Goal: Transaction & Acquisition: Purchase product/service

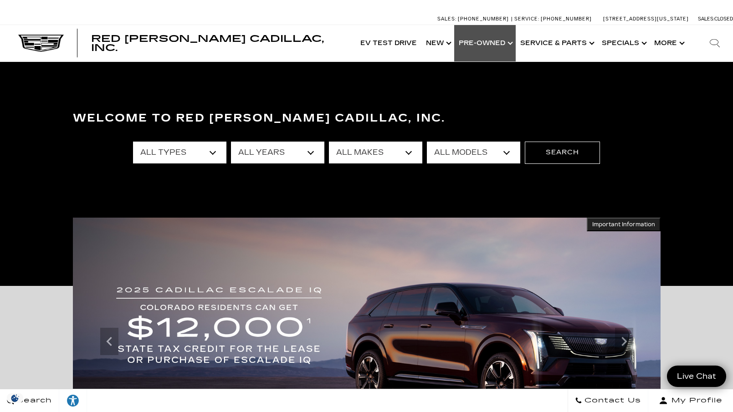
click at [485, 41] on link "Show Pre-Owned" at bounding box center [484, 43] width 61 height 36
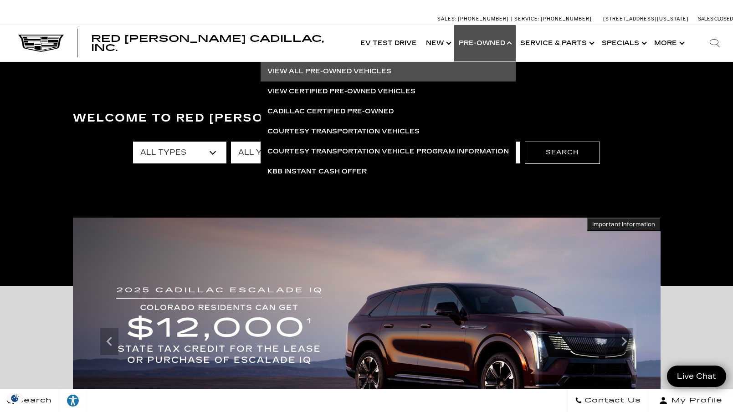
click at [358, 71] on link "View All Pre-Owned Vehicles" at bounding box center [387, 71] width 255 height 20
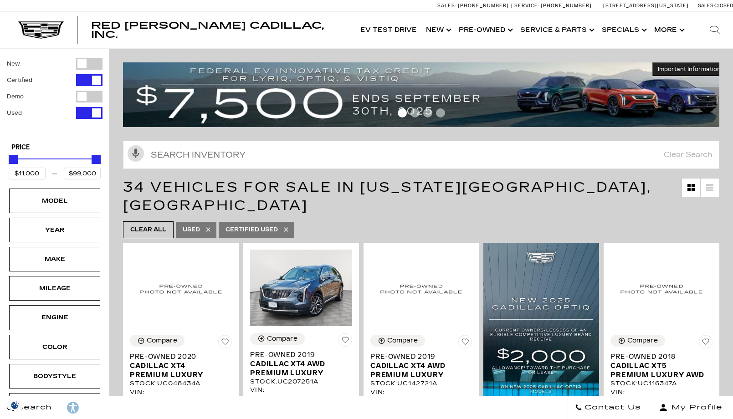
click at [70, 258] on div "Make" at bounding box center [55, 259] width 46 height 10
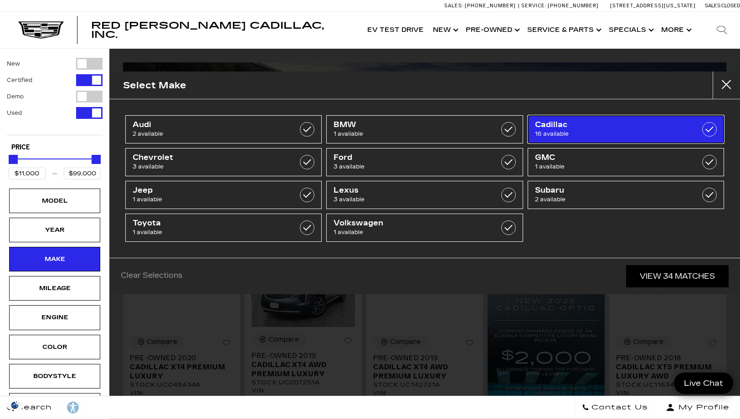
click at [711, 128] on label at bounding box center [709, 129] width 15 height 15
type input "$18,500"
checkbox input "true"
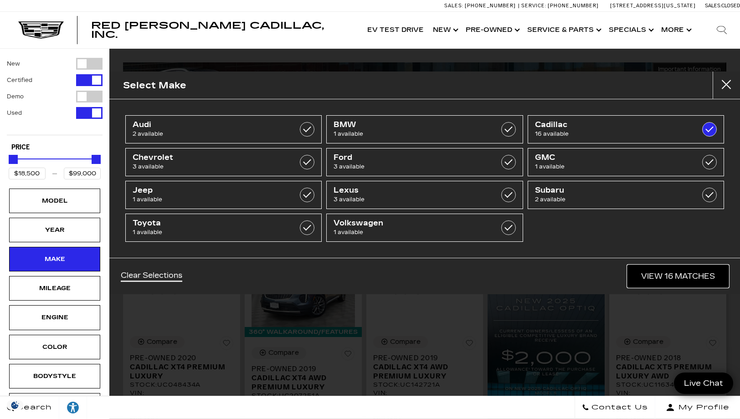
click at [681, 276] on link "View 16 Matches" at bounding box center [677, 276] width 101 height 22
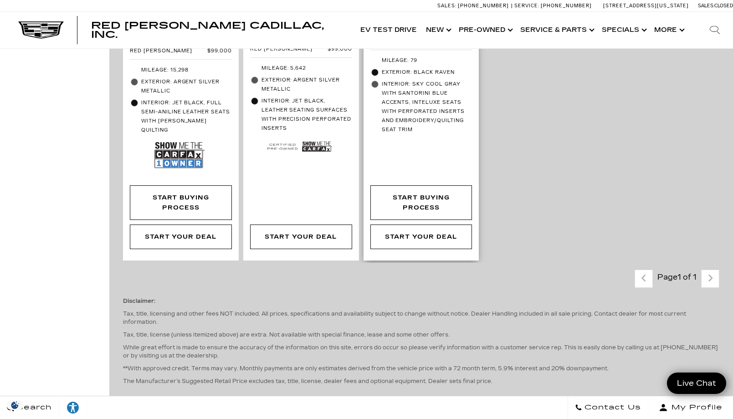
scroll to position [1639, 0]
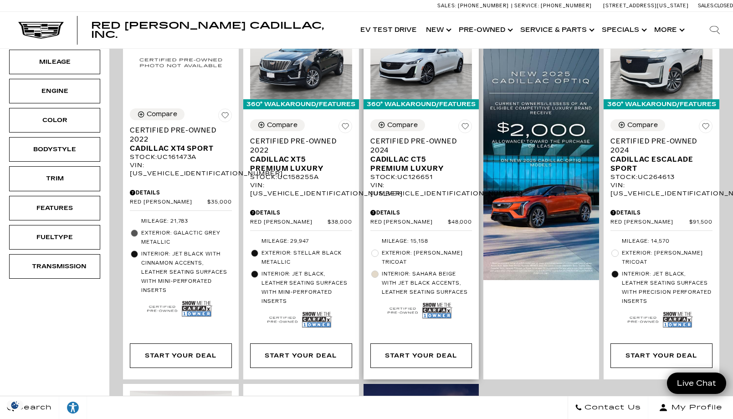
scroll to position [273, 0]
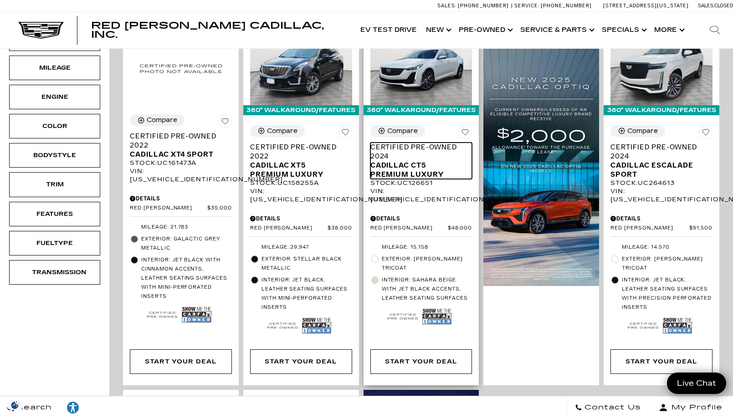
click at [419, 161] on span "Cadillac CT5 Premium Luxury" at bounding box center [417, 170] width 95 height 18
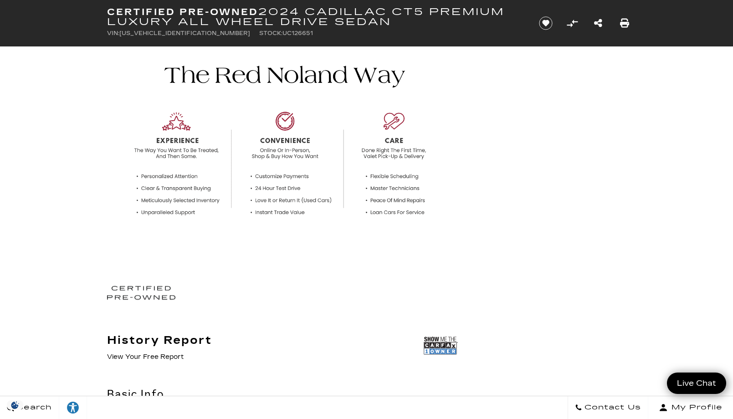
scroll to position [46, 0]
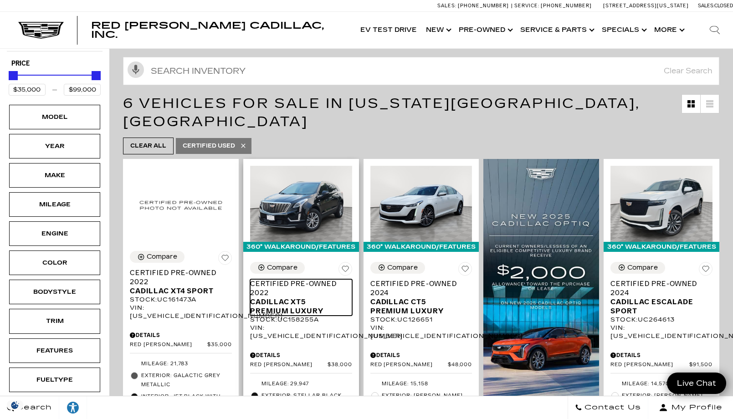
click at [286, 279] on span "Certified Pre-Owned 2022" at bounding box center [297, 288] width 95 height 18
click at [288, 297] on span "Cadillac XT5 Premium Luxury" at bounding box center [297, 306] width 95 height 18
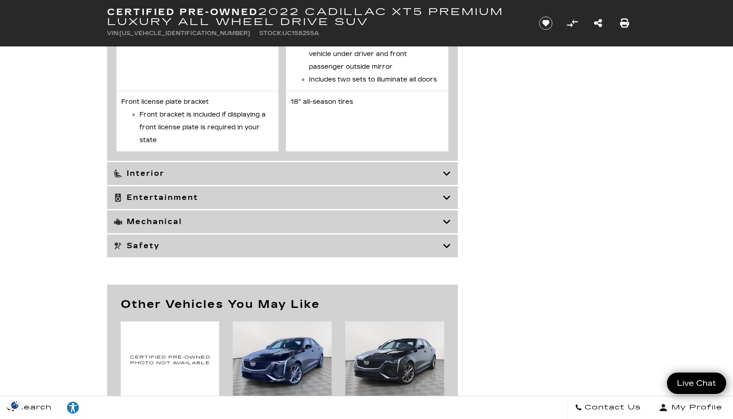
scroll to position [2505, 0]
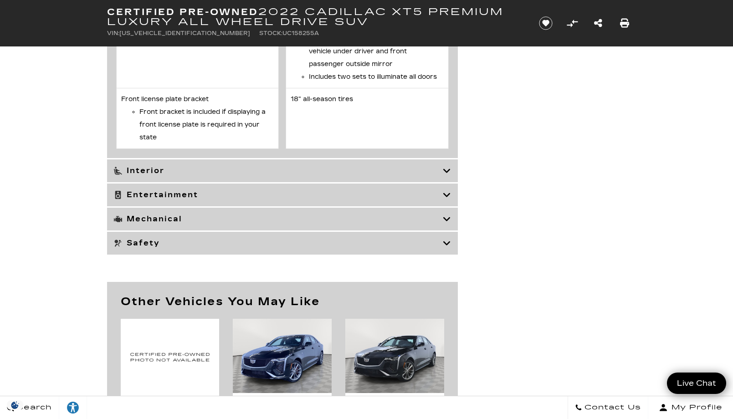
click at [445, 199] on icon at bounding box center [447, 194] width 8 height 9
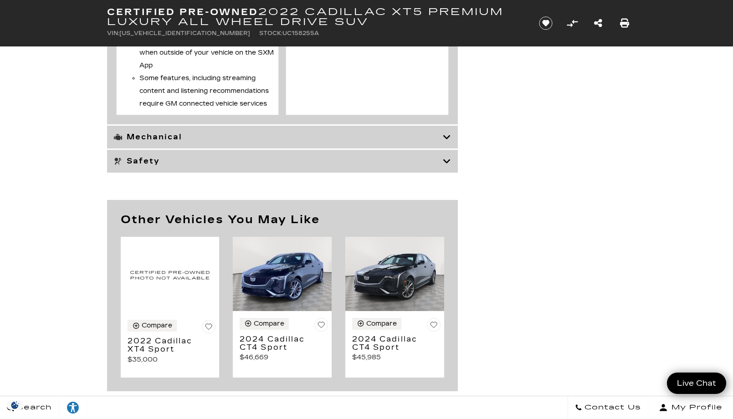
scroll to position [1958, 0]
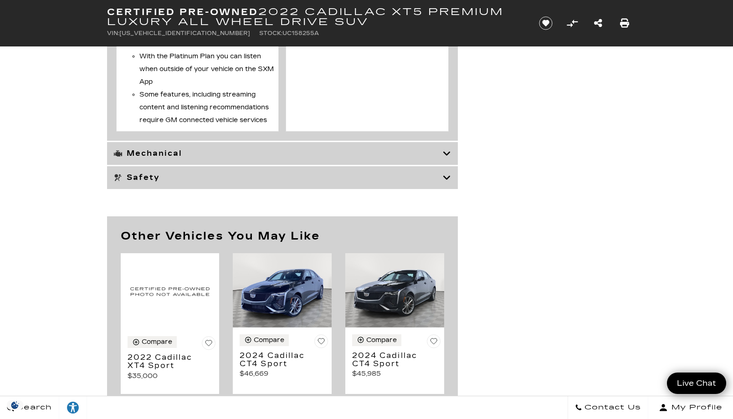
click at [449, 177] on icon at bounding box center [447, 177] width 8 height 9
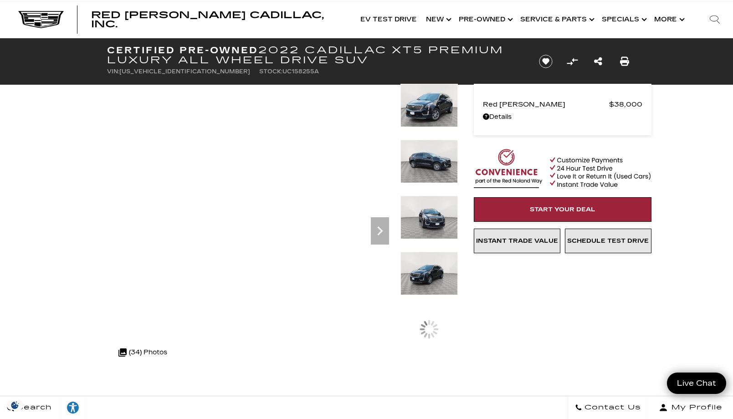
scroll to position [0, 0]
